Goal: Navigation & Orientation: Find specific page/section

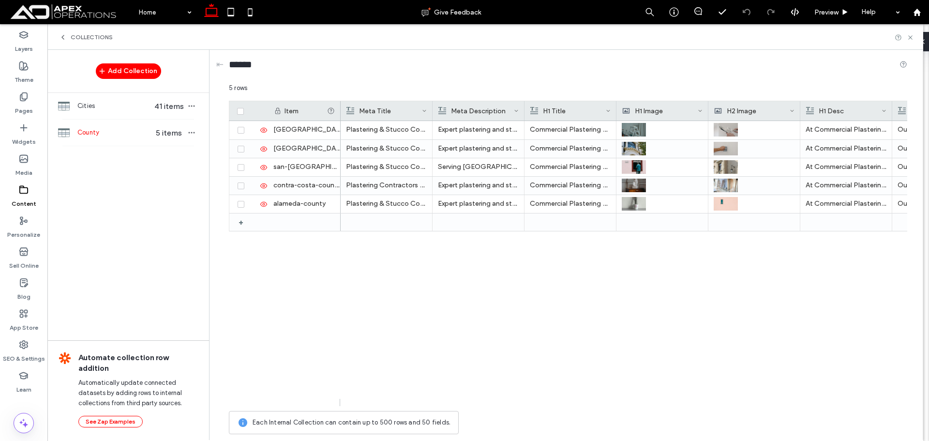
click at [22, 106] on label "Pages" at bounding box center [24, 109] width 18 height 14
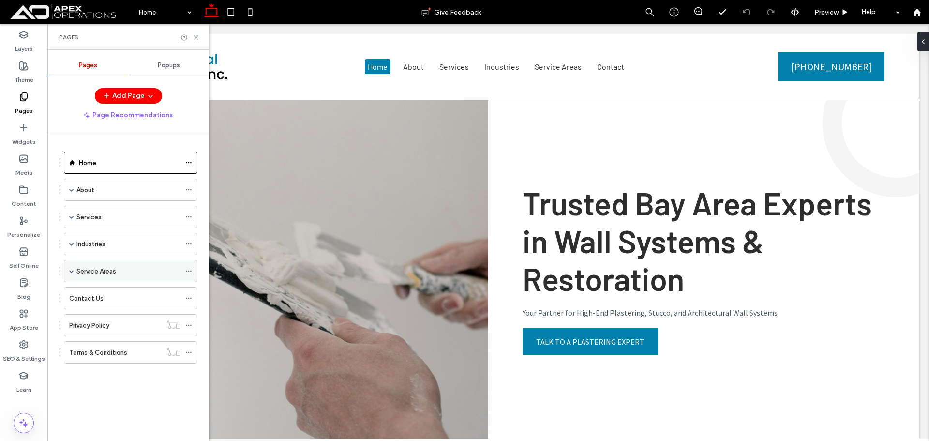
click at [72, 271] on span at bounding box center [71, 270] width 5 height 5
click at [100, 290] on label "county" at bounding box center [96, 293] width 21 height 17
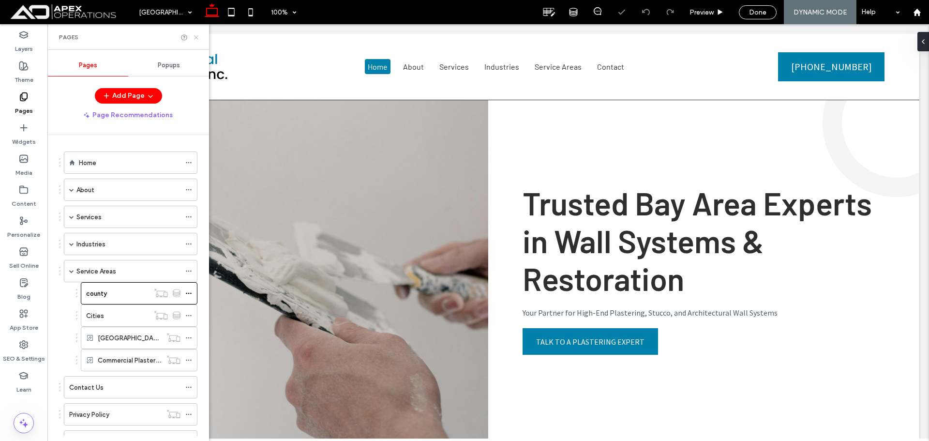
click at [195, 38] on use at bounding box center [196, 37] width 4 height 4
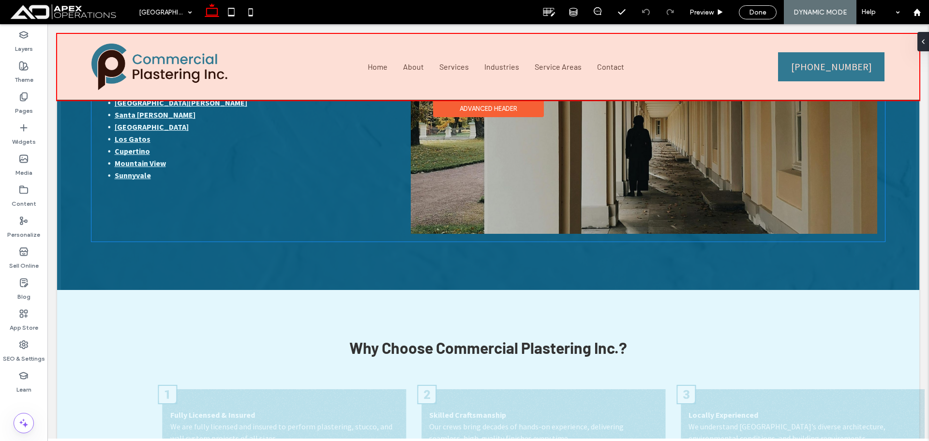
scroll to position [1838, 0]
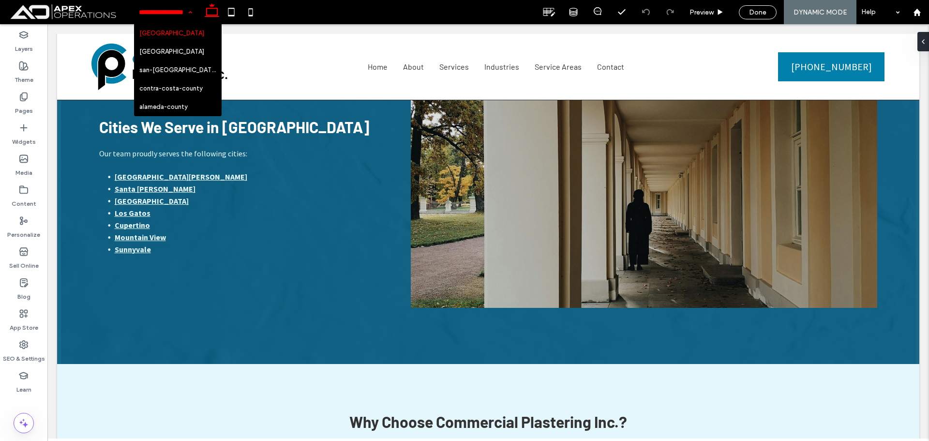
drag, startPoint x: 173, startPoint y: 15, endPoint x: 144, endPoint y: 14, distance: 28.6
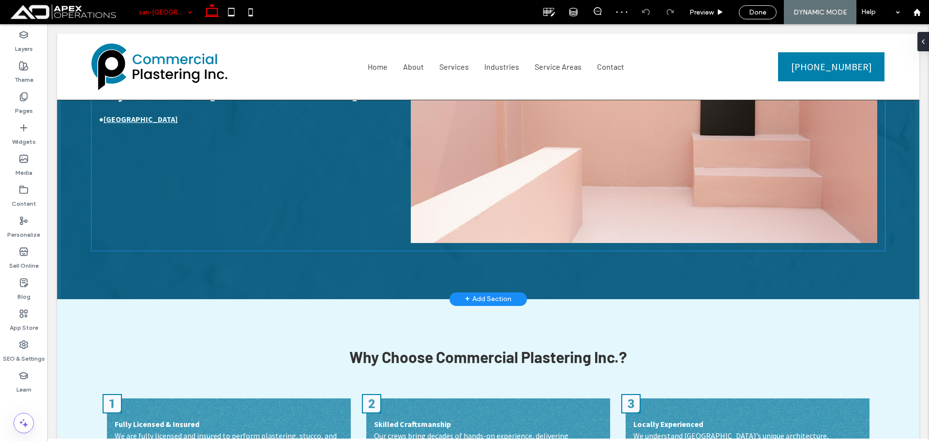
scroll to position [1789, 0]
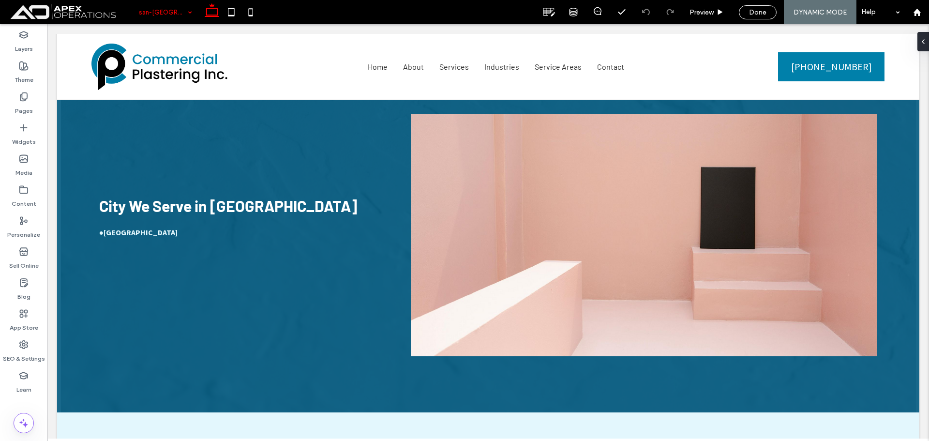
click at [160, 9] on input at bounding box center [163, 12] width 48 height 24
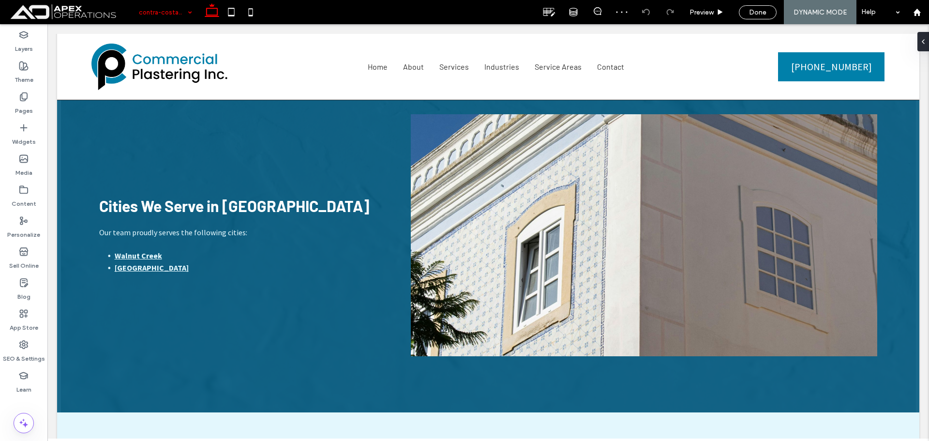
click at [176, 10] on input at bounding box center [163, 12] width 48 height 24
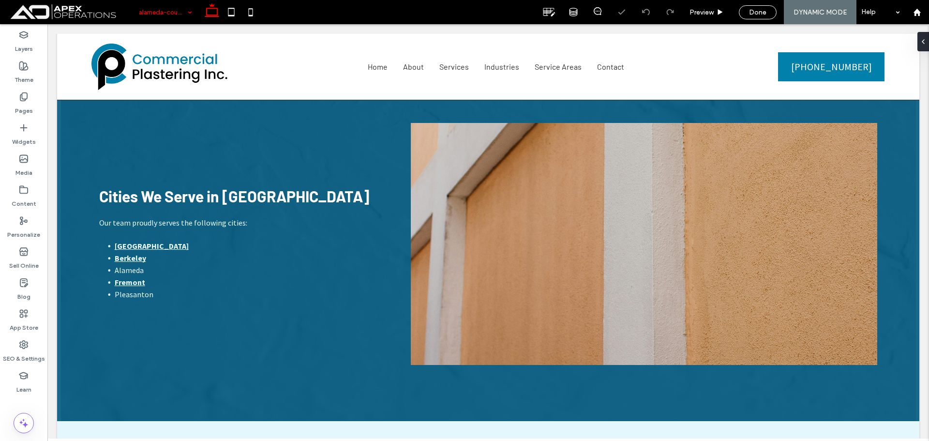
scroll to position [1784, 0]
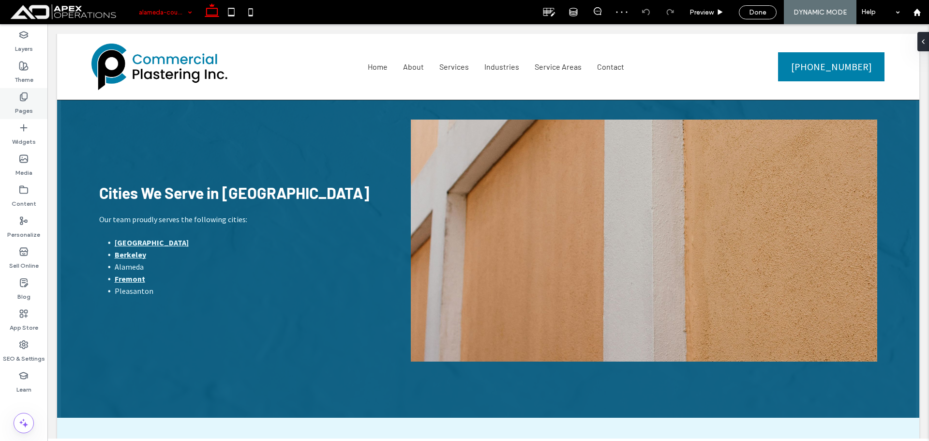
click at [21, 102] on label "Pages" at bounding box center [24, 109] width 18 height 14
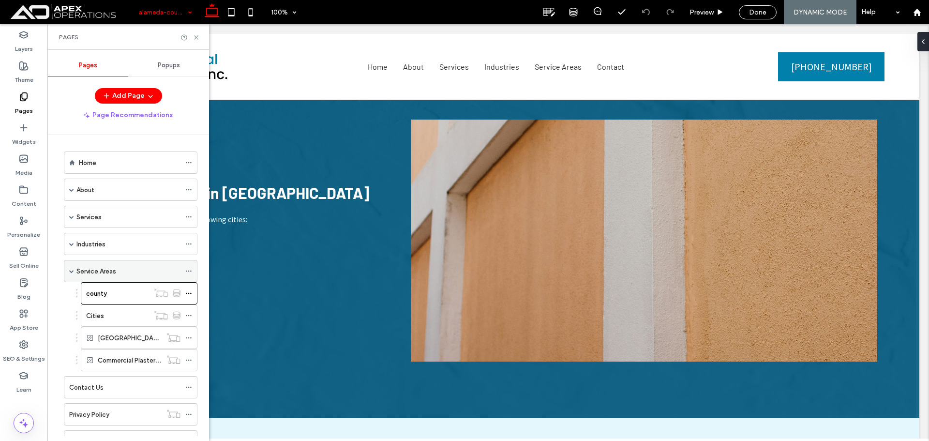
click at [96, 266] on label "Service Areas" at bounding box center [96, 271] width 40 height 17
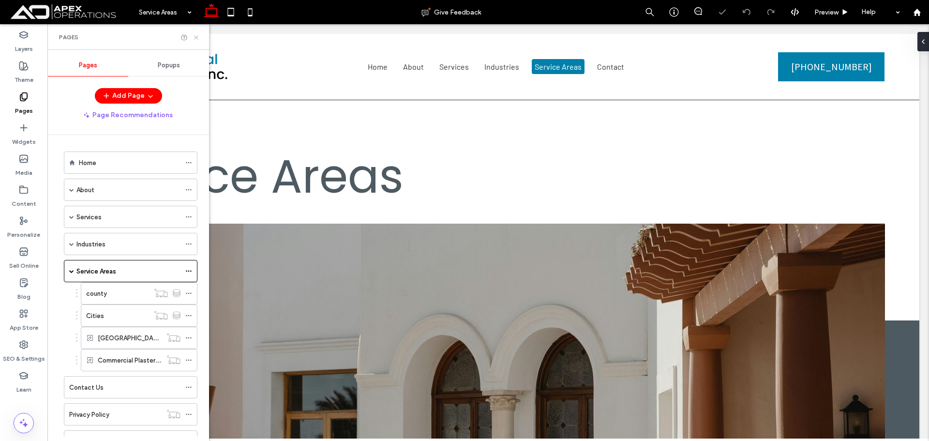
click at [195, 38] on use at bounding box center [196, 37] width 4 height 4
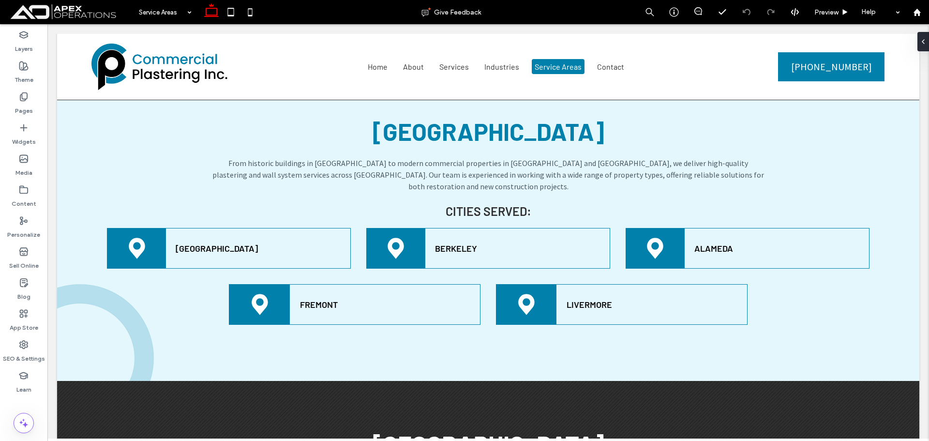
scroll to position [1609, 0]
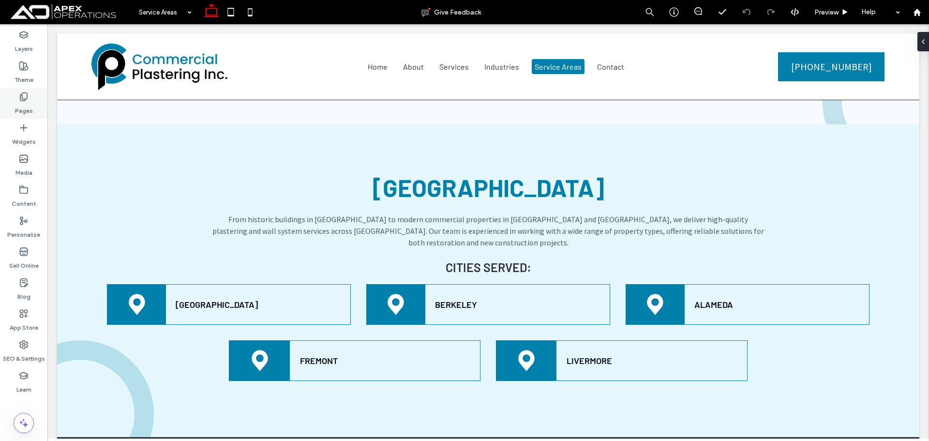
click at [27, 106] on label "Pages" at bounding box center [24, 109] width 18 height 14
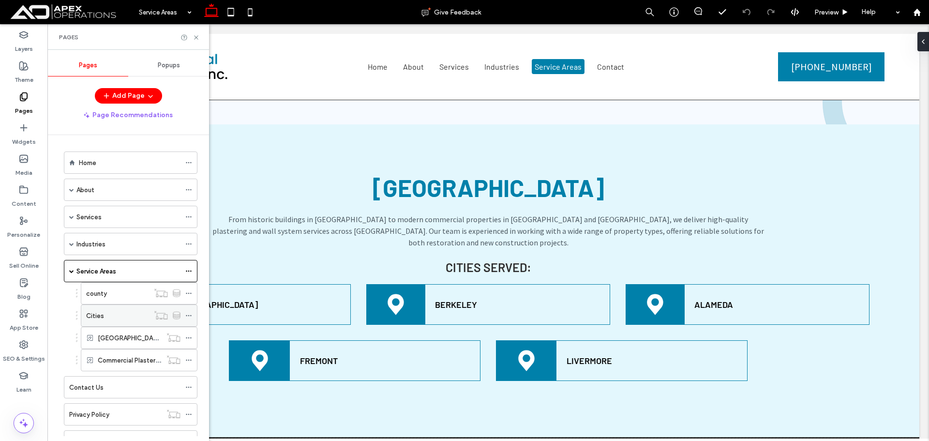
click at [124, 318] on div "Cities" at bounding box center [117, 315] width 63 height 10
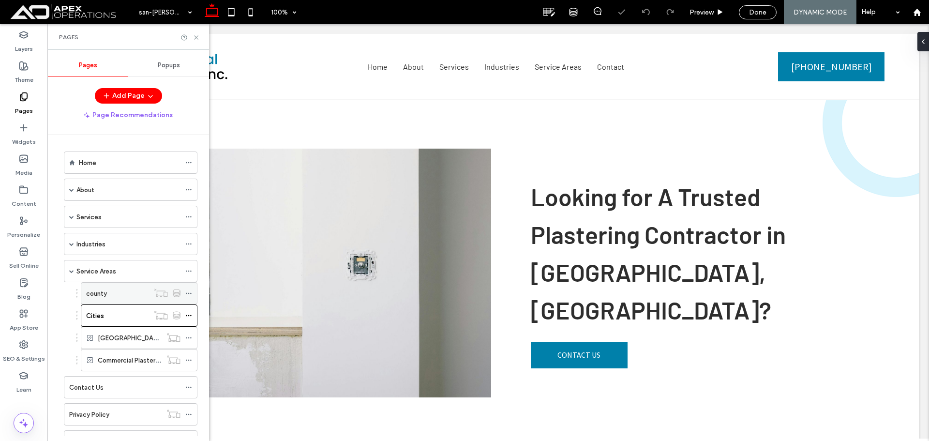
click at [128, 299] on div "county" at bounding box center [117, 292] width 63 height 21
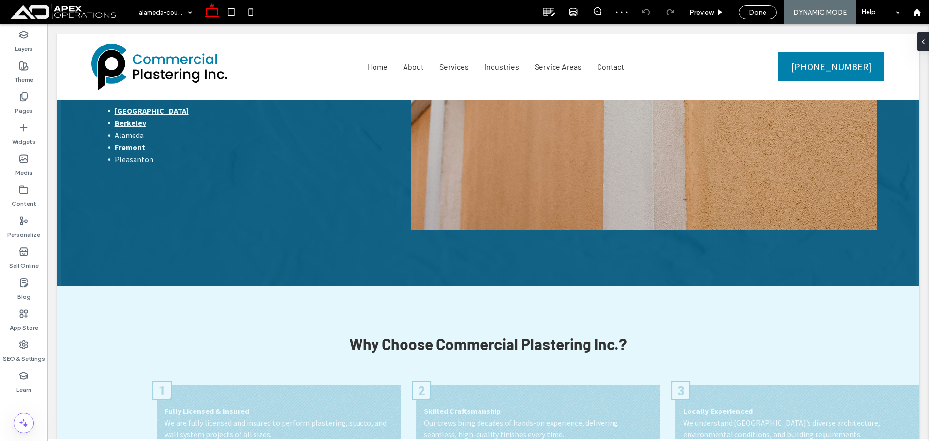
scroll to position [1836, 0]
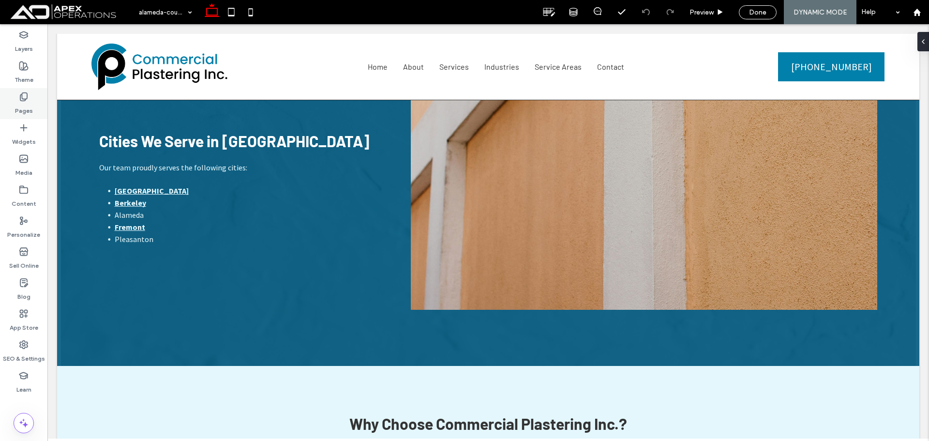
click at [25, 104] on label "Pages" at bounding box center [24, 109] width 18 height 14
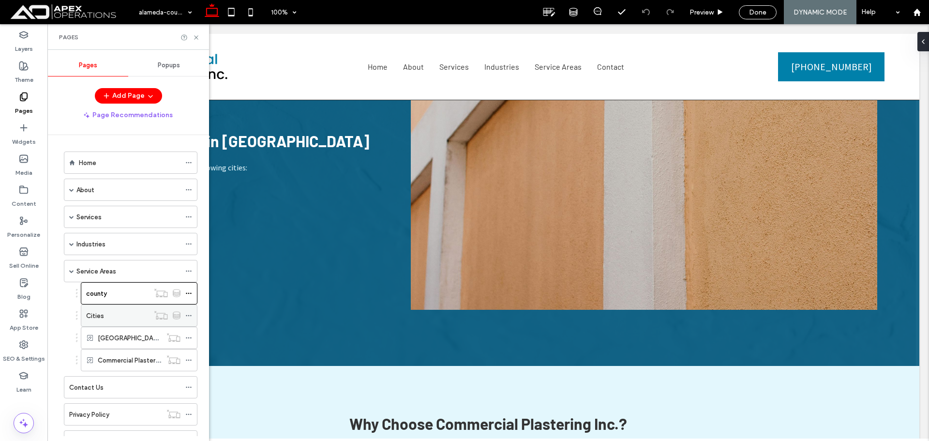
click at [106, 310] on div "Cities" at bounding box center [117, 315] width 63 height 21
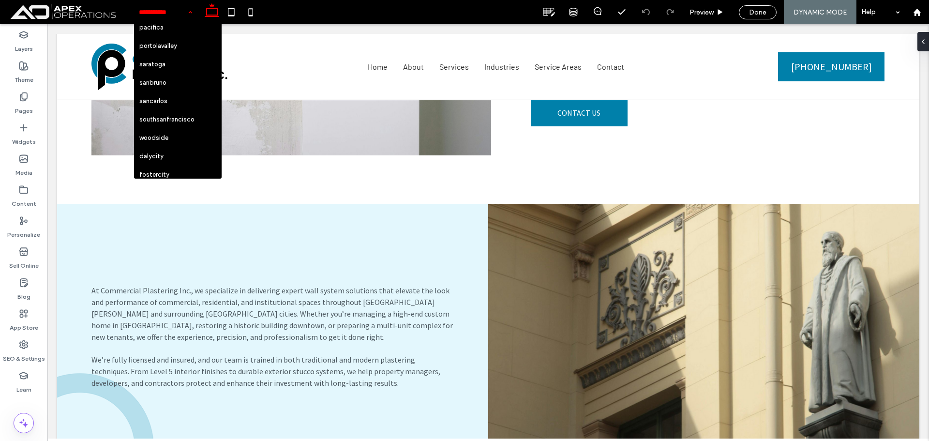
scroll to position [580, 0]
